Goal: Task Accomplishment & Management: Use online tool/utility

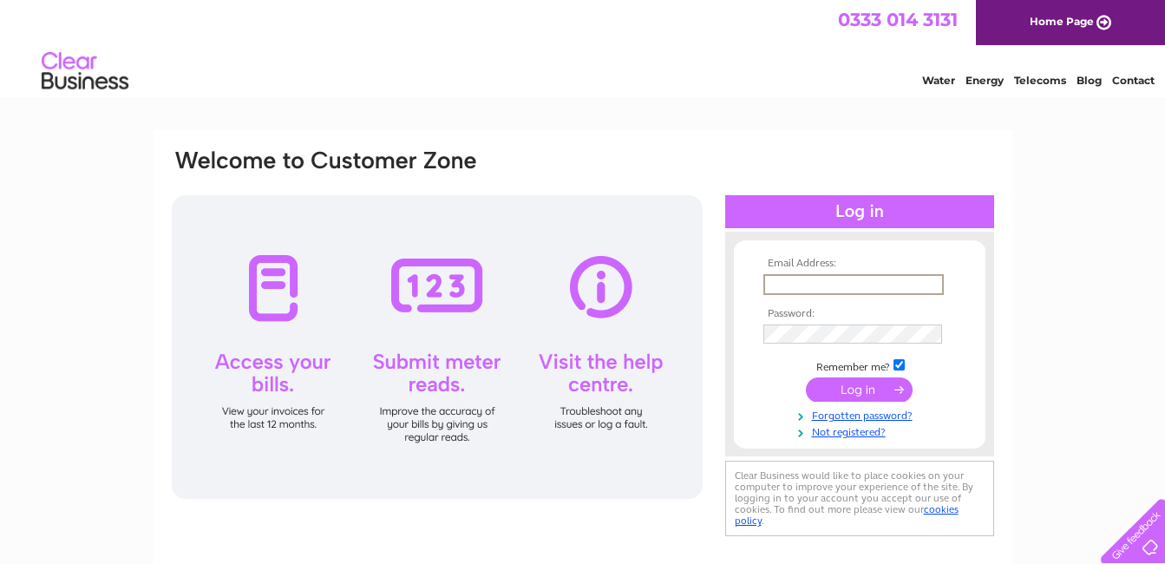
click at [824, 277] on input "text" at bounding box center [854, 284] width 180 height 21
type input "callumrob@aol.com"
click at [846, 390] on input "submit" at bounding box center [859, 388] width 107 height 24
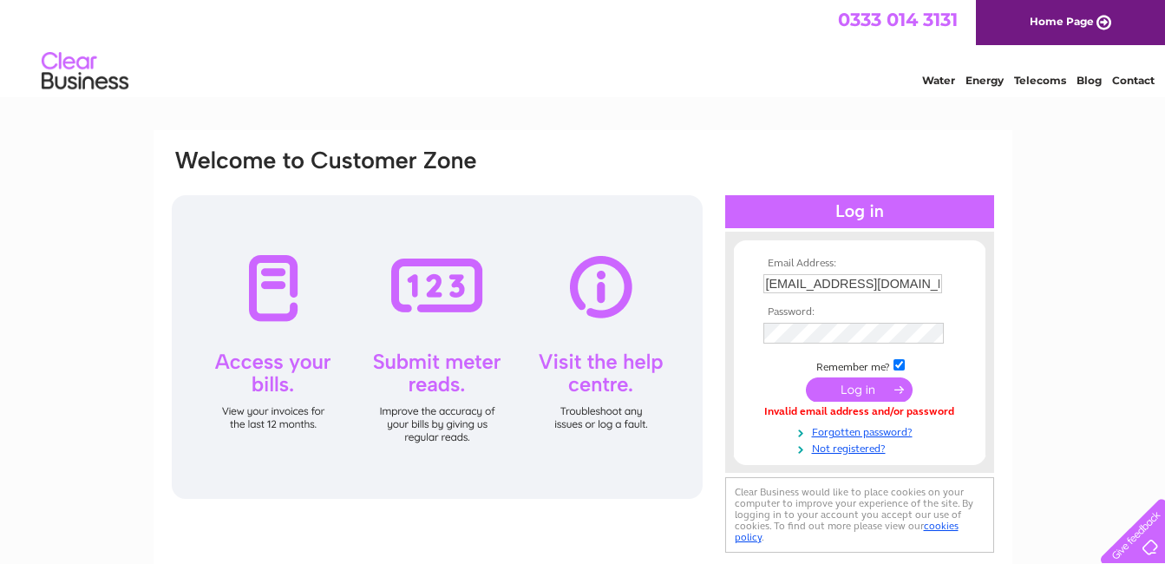
click at [876, 390] on input "submit" at bounding box center [859, 389] width 107 height 24
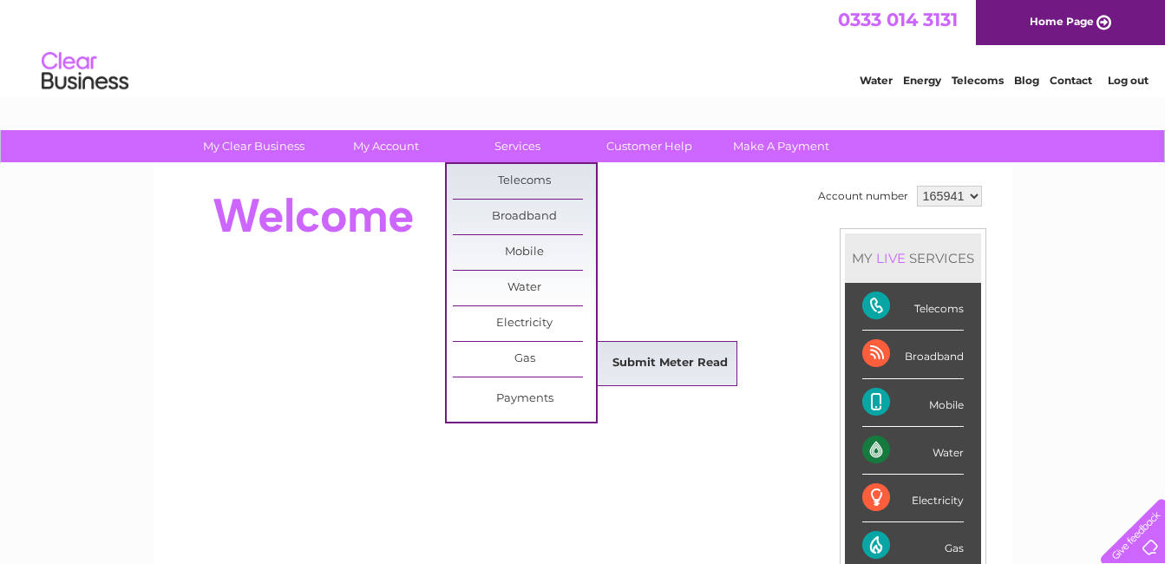
click at [641, 360] on link "Submit Meter Read" at bounding box center [670, 363] width 143 height 35
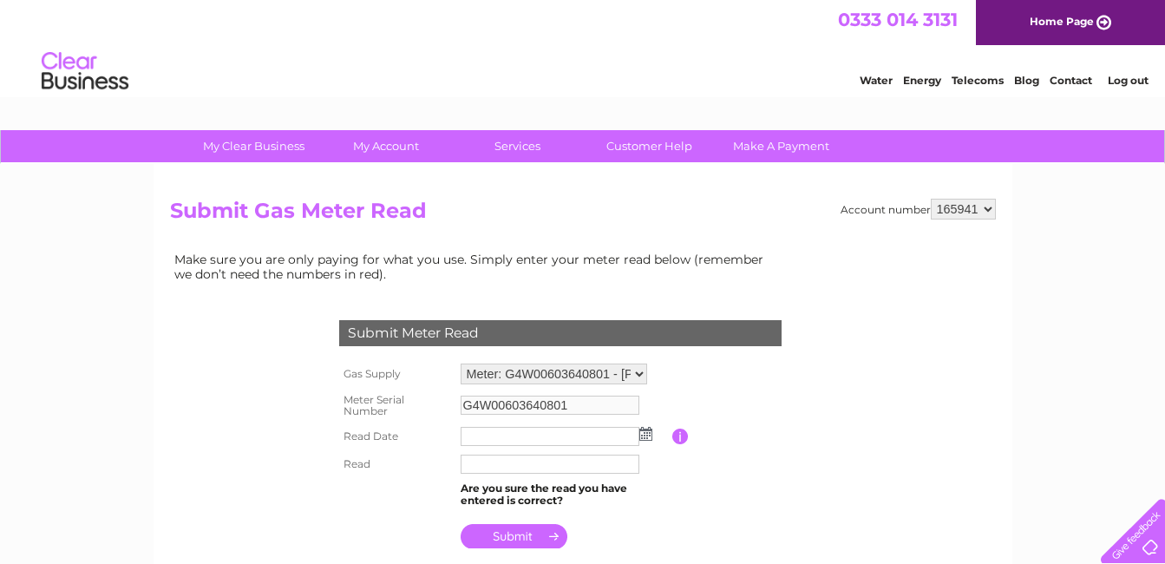
click at [643, 437] on img at bounding box center [645, 434] width 13 height 14
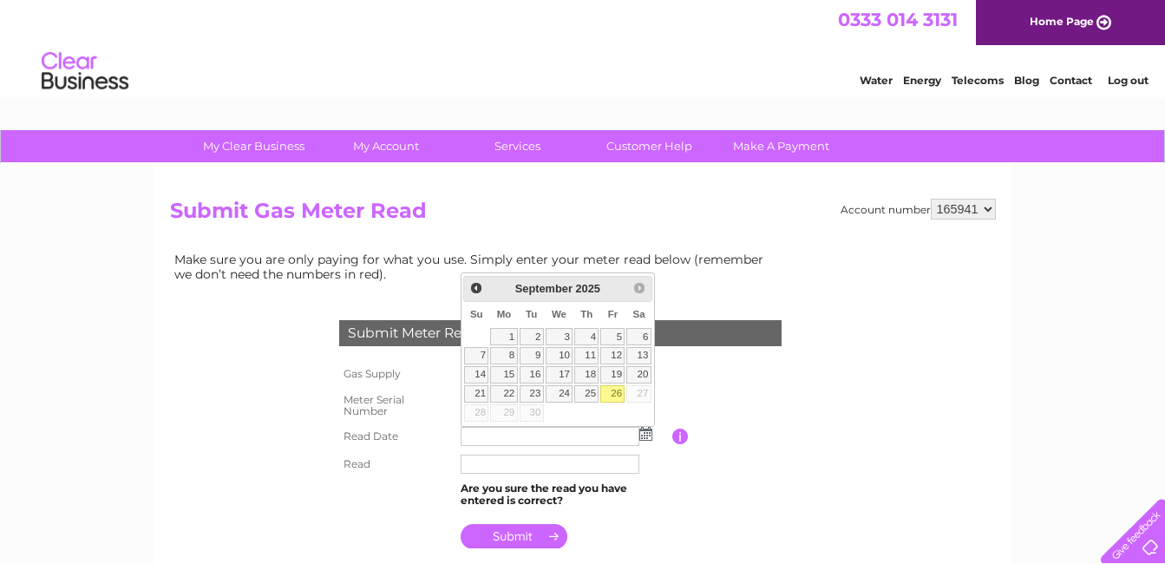
click at [613, 395] on link "26" at bounding box center [612, 393] width 24 height 17
type input "2025/09/26"
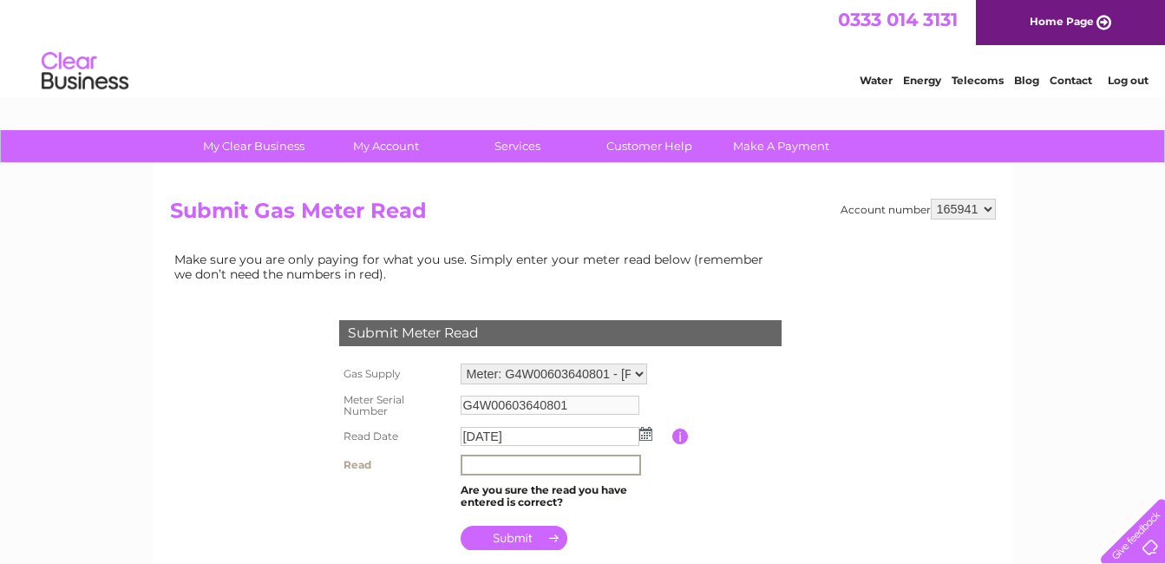
click at [547, 464] on input "text" at bounding box center [551, 465] width 180 height 21
type input "31889"
click at [536, 538] on input "submit" at bounding box center [514, 536] width 107 height 24
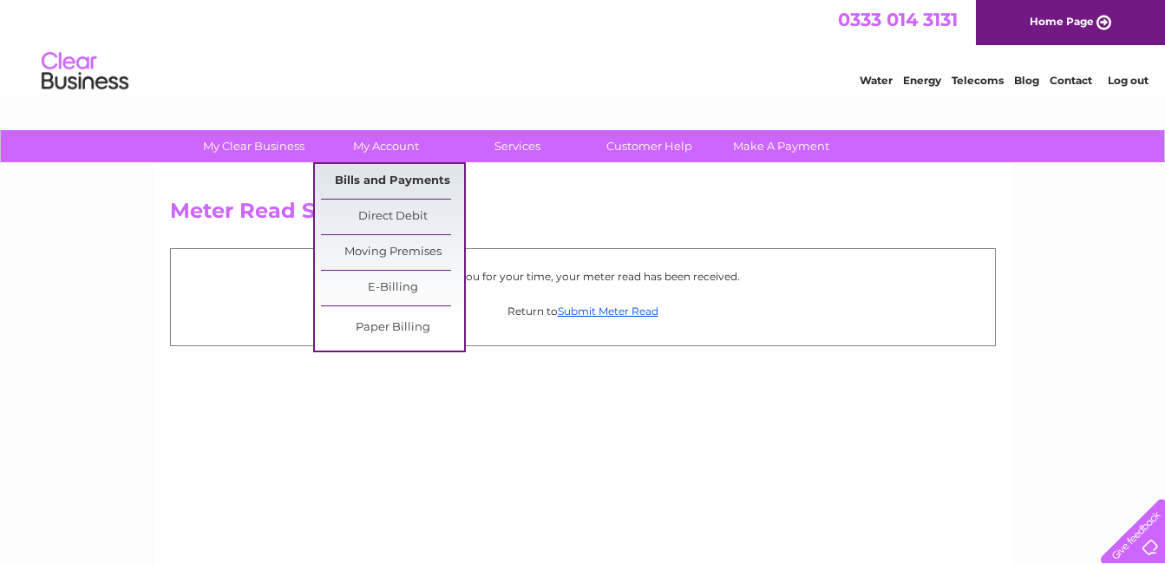
click at [397, 177] on link "Bills and Payments" at bounding box center [392, 181] width 143 height 35
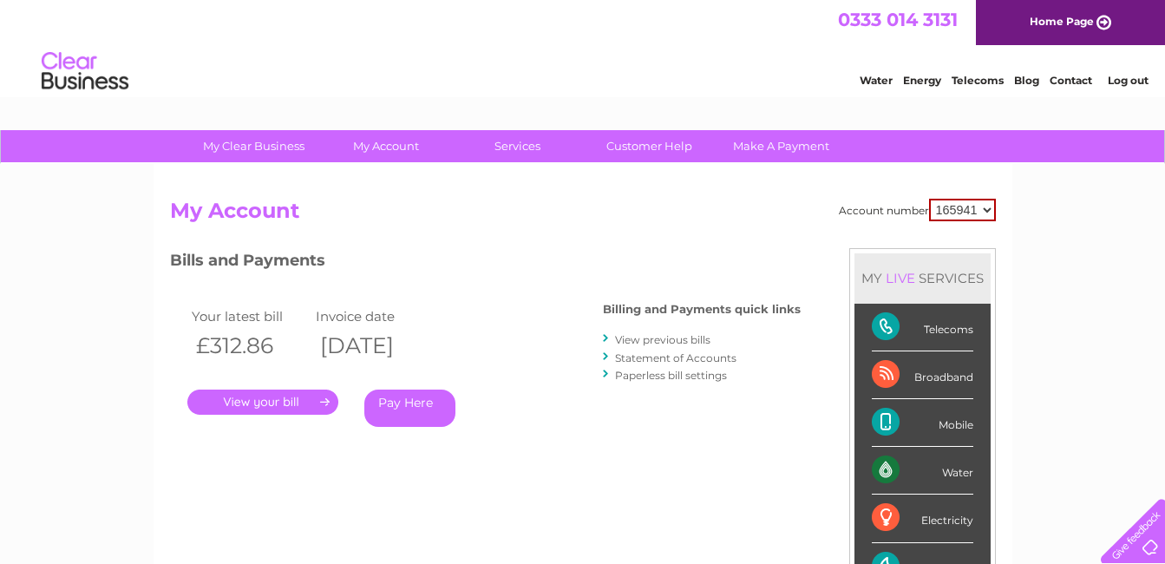
click at [1124, 81] on link "Log out" at bounding box center [1128, 80] width 41 height 13
